Goal: Check status: Check status

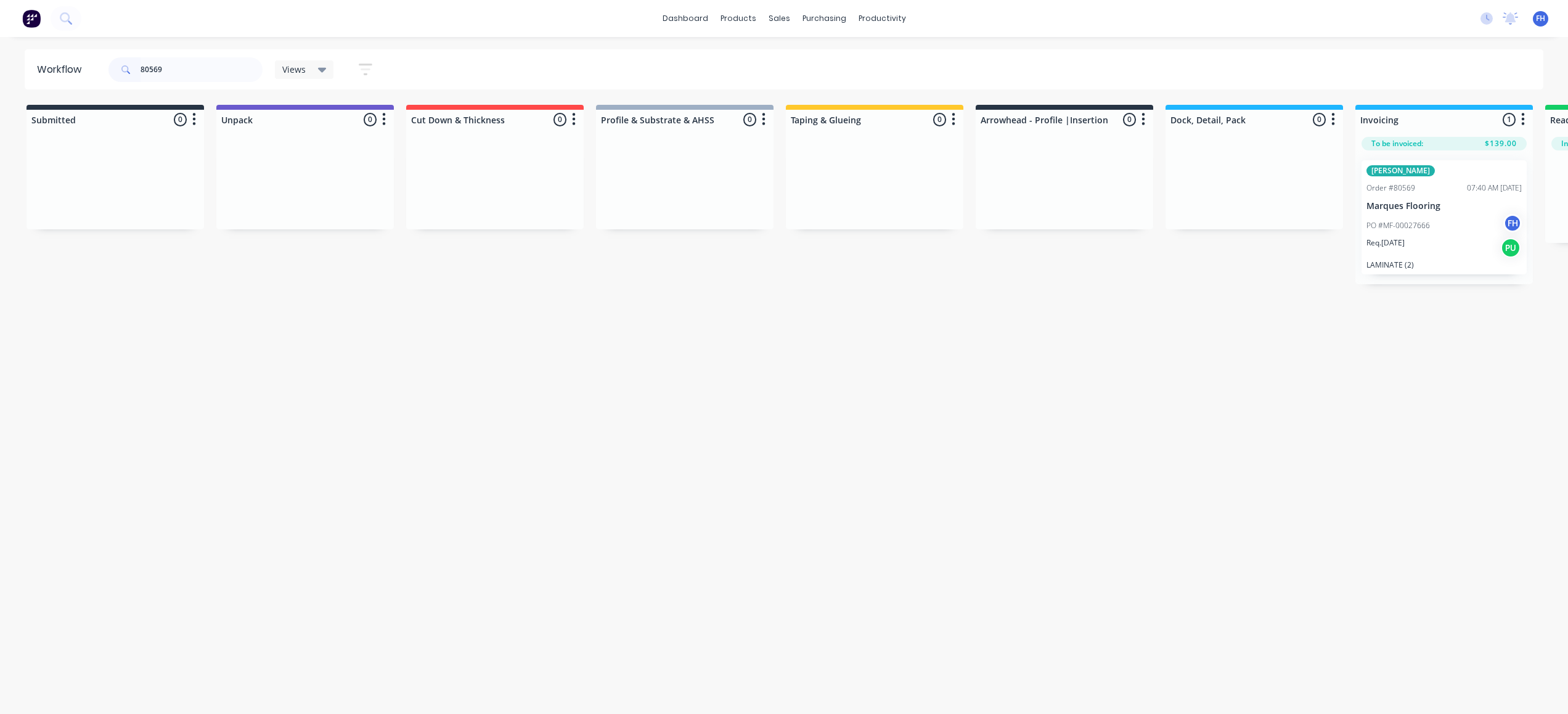
scroll to position [0, 43]
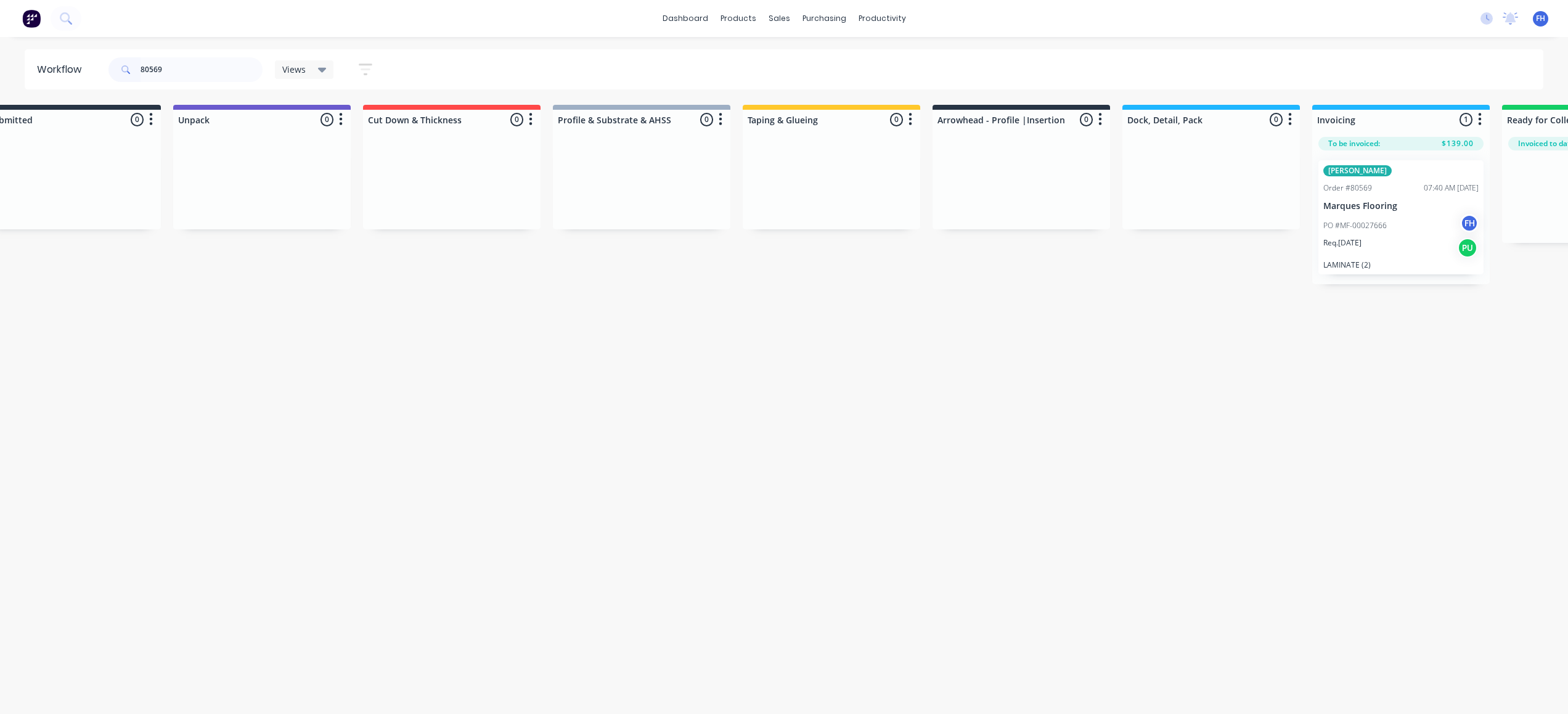
click at [153, 69] on input "80569" at bounding box center [202, 70] width 122 height 25
type input "80536"
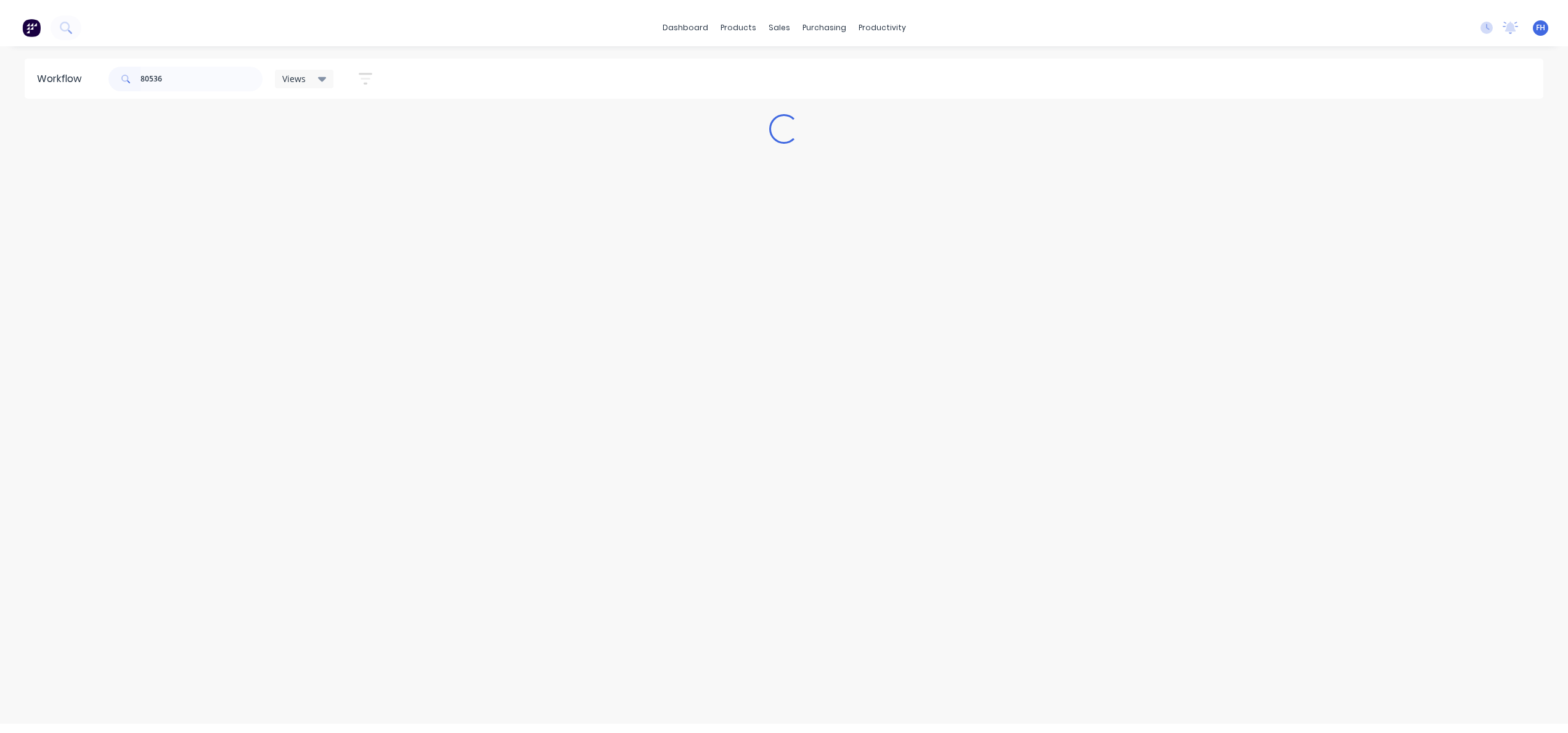
scroll to position [0, 0]
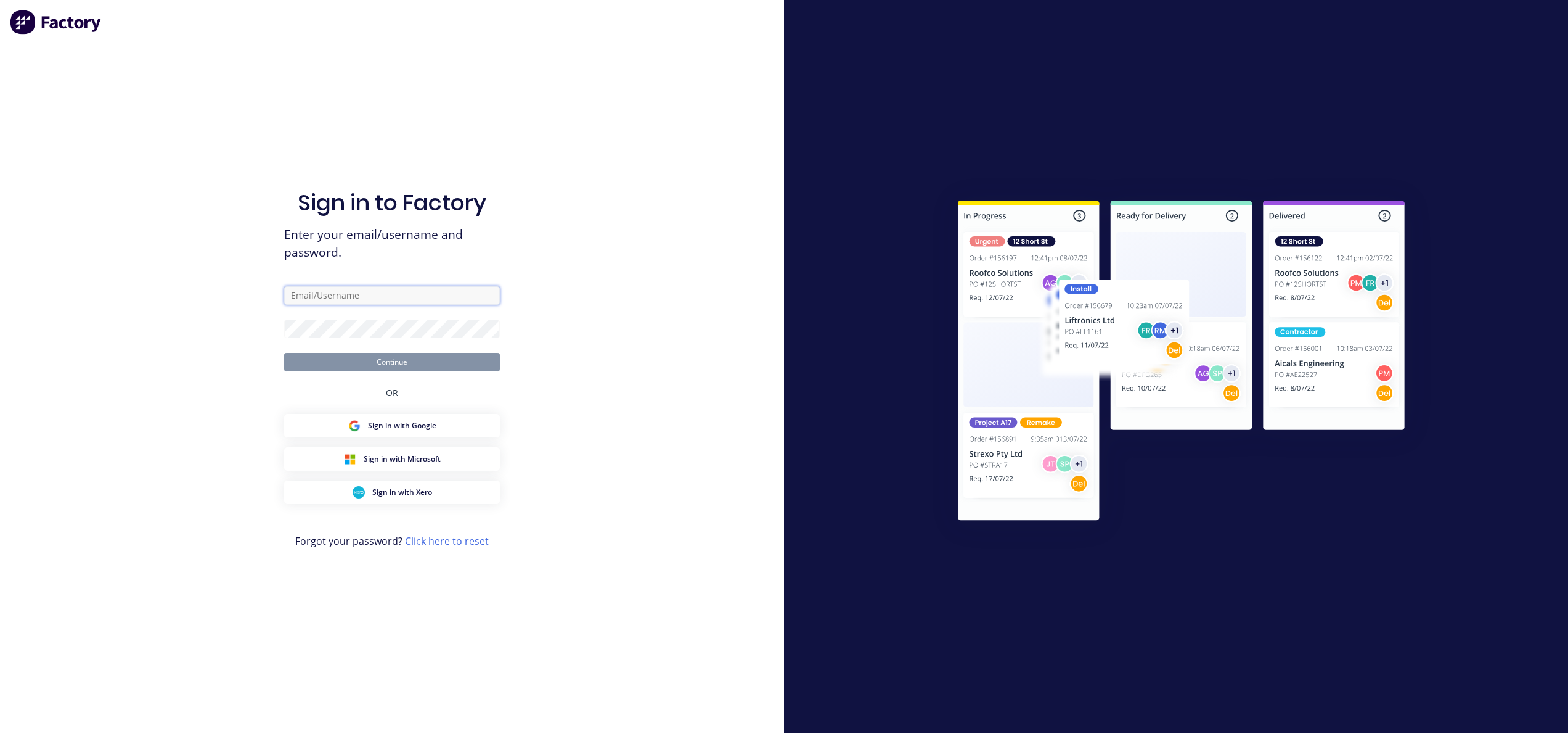
type input "[EMAIL_ADDRESS][DOMAIN_NAME]"
click at [403, 360] on button "Continue" at bounding box center [392, 362] width 216 height 19
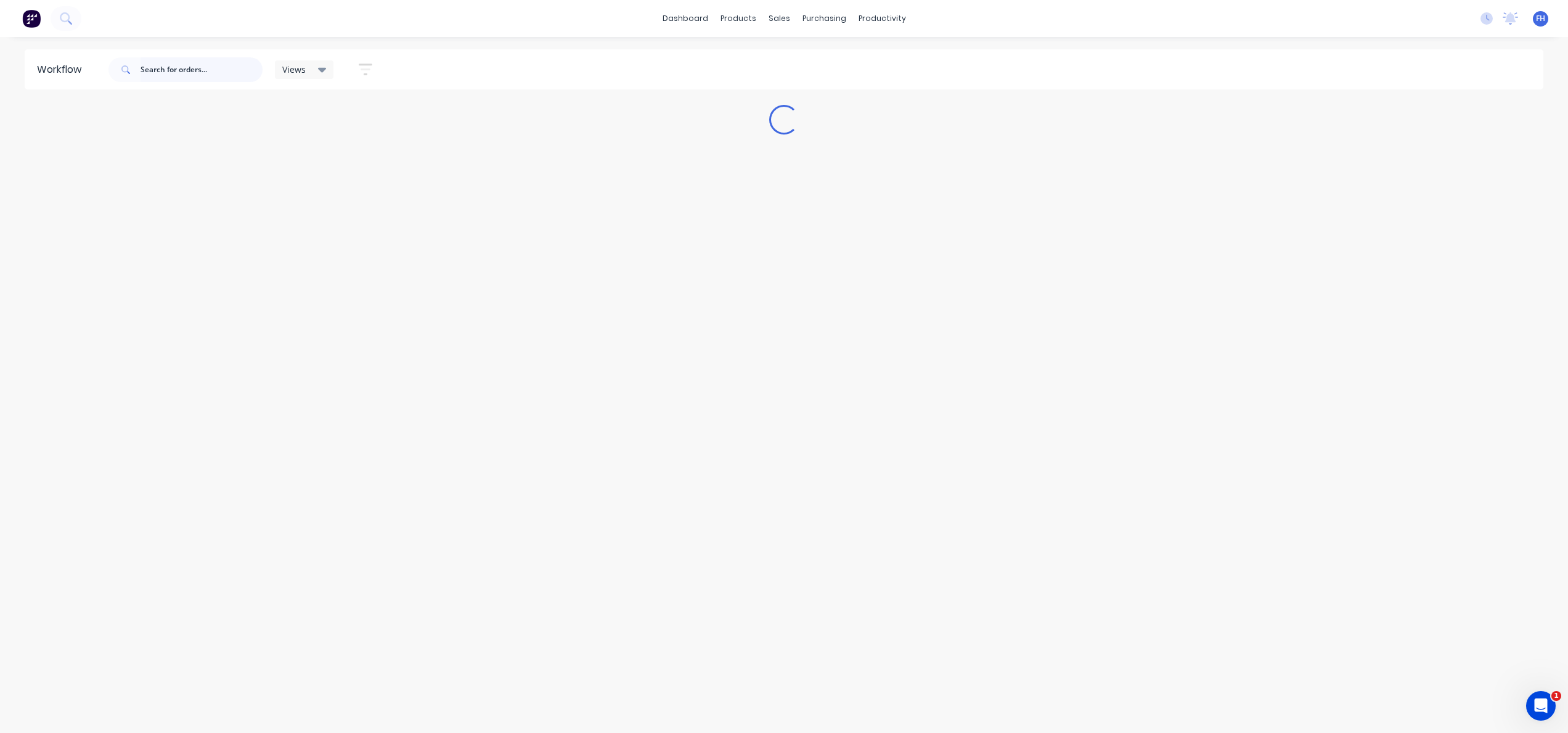
click at [217, 72] on input "text" at bounding box center [202, 70] width 122 height 25
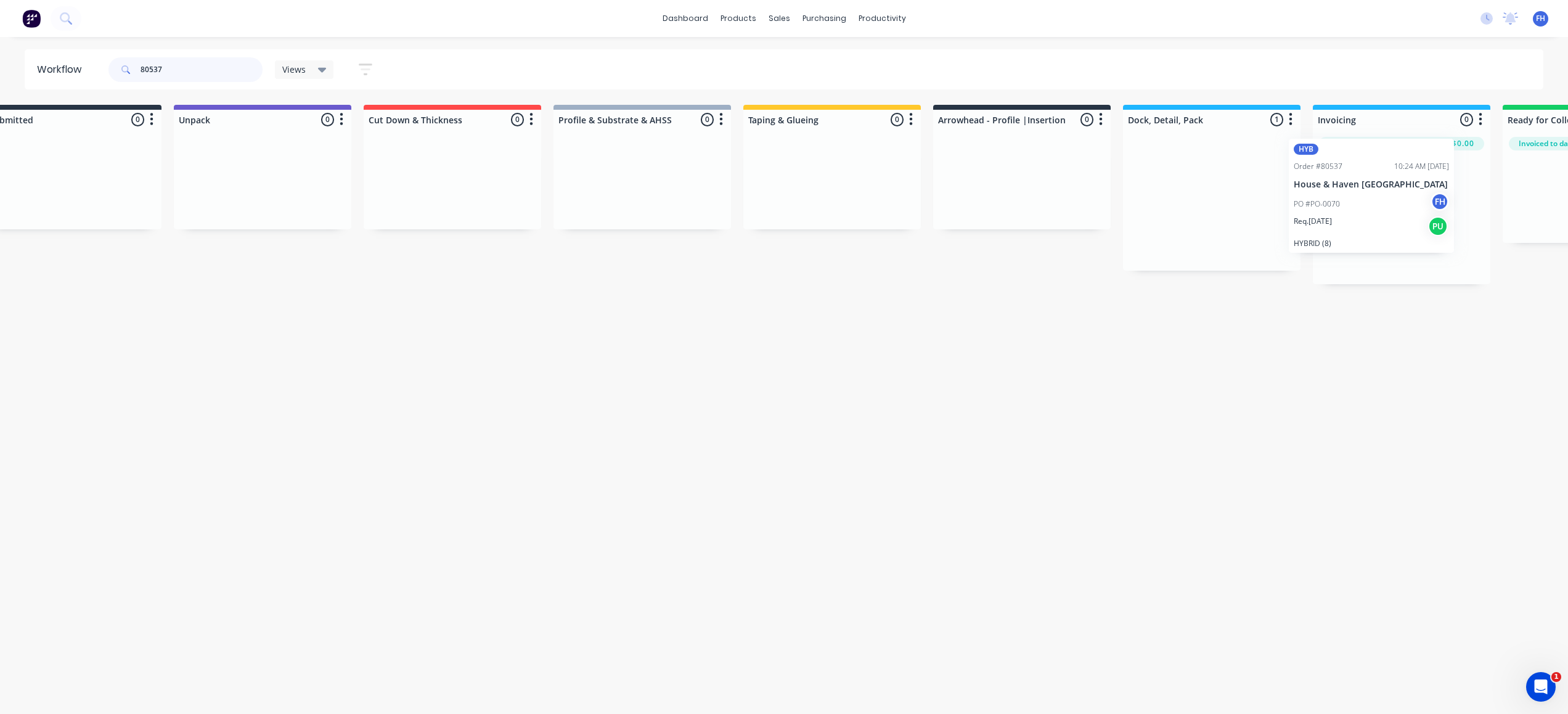
scroll to position [0, 61]
drag, startPoint x: 1242, startPoint y: 184, endPoint x: 1365, endPoint y: 176, distance: 123.3
click at [1365, 176] on div "Submitted 0 Summaries Total order value Invoiced to date To be invoiced Unpack …" at bounding box center [1051, 194] width 2234 height 179
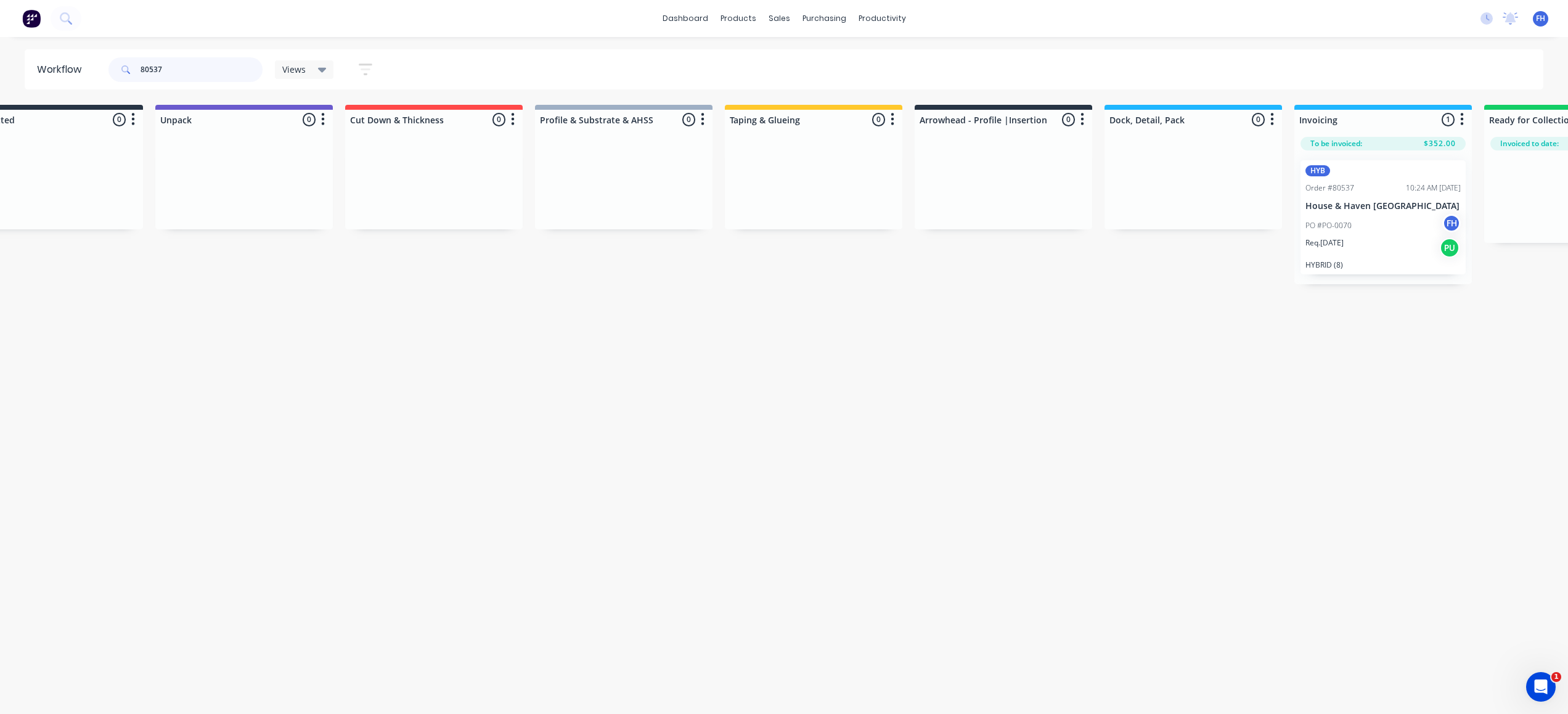
drag, startPoint x: 165, startPoint y: 65, endPoint x: 156, endPoint y: 70, distance: 10.3
click at [156, 70] on input "80537" at bounding box center [202, 70] width 122 height 25
type input "80536"
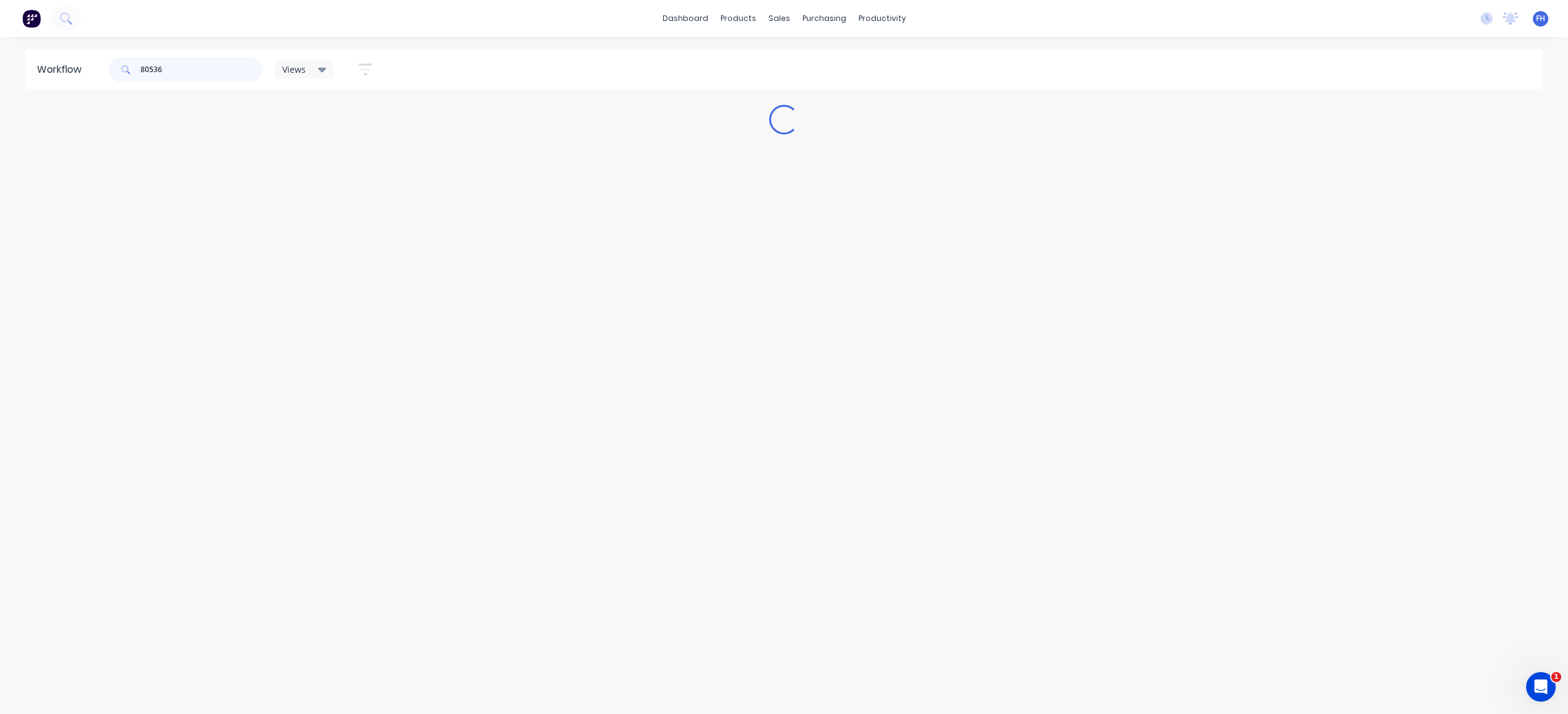
scroll to position [0, 0]
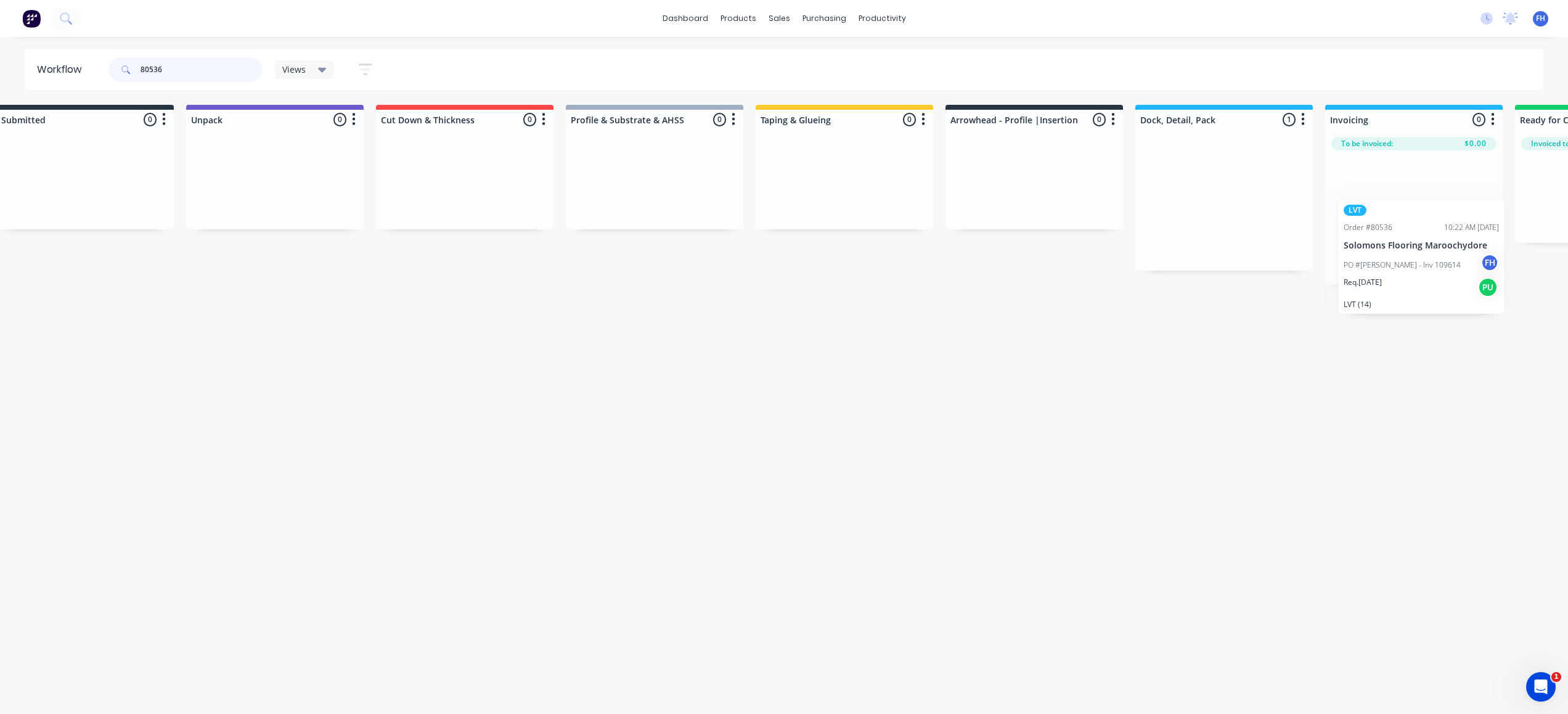
drag, startPoint x: 1243, startPoint y: 181, endPoint x: 1412, endPoint y: 227, distance: 175.1
click at [1413, 228] on div "Submitted 0 Summaries Total order value Invoiced to date To be invoiced Unpack …" at bounding box center [1077, 194] width 2234 height 179
drag, startPoint x: 213, startPoint y: 66, endPoint x: -5, endPoint y: -3, distance: 228.7
click at [0, 0] on html "dashboard products sales purchasing productivity dashboard products Product Cat…" at bounding box center [752, 320] width 1568 height 640
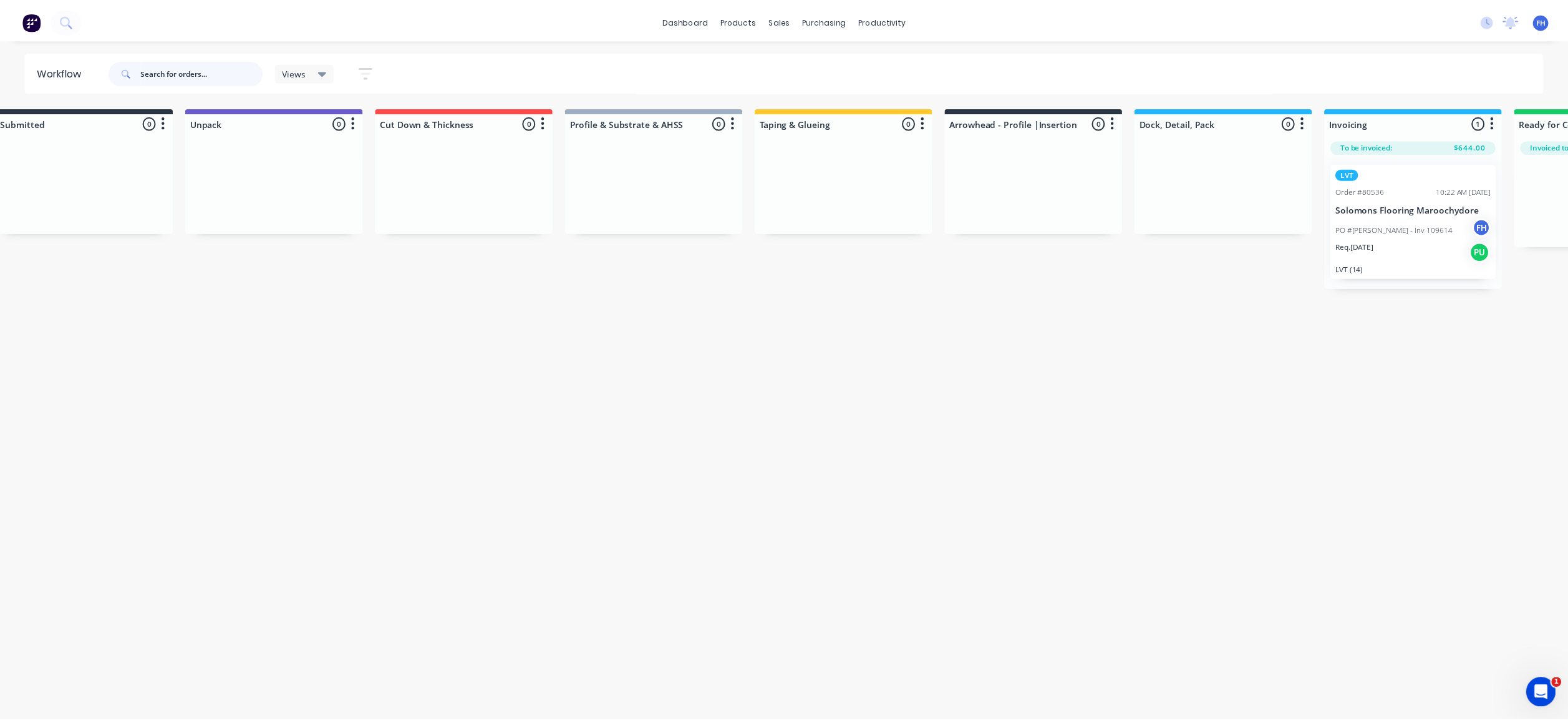
scroll to position [0, 0]
